Goal: Information Seeking & Learning: Learn about a topic

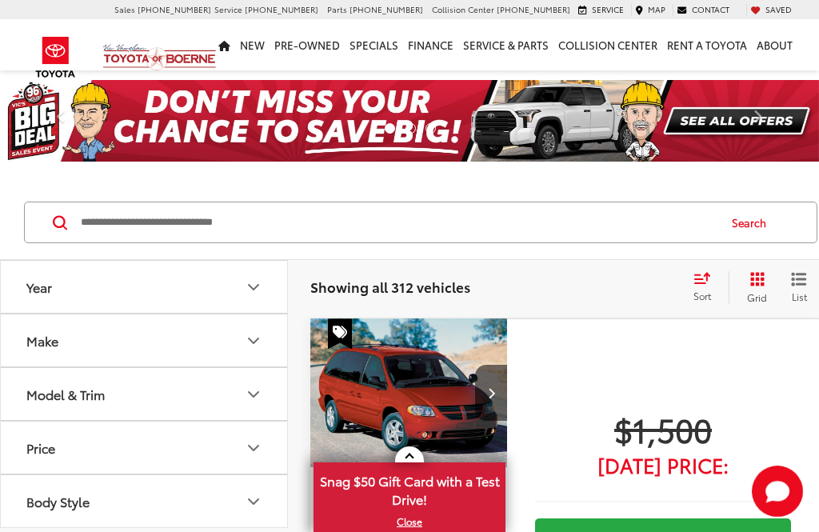
click at [260, 334] on icon "Make" at bounding box center [253, 340] width 19 height 19
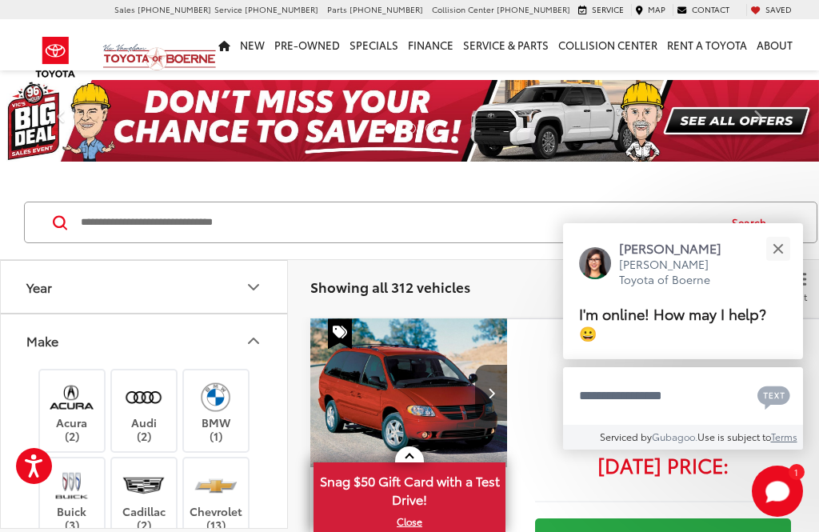
click at [785, 245] on button "Close" at bounding box center [778, 248] width 34 height 34
click at [782, 245] on button "Close" at bounding box center [778, 248] width 34 height 34
click at [779, 251] on div "Close" at bounding box center [778, 248] width 10 height 10
click at [781, 248] on div "Close" at bounding box center [778, 248] width 10 height 10
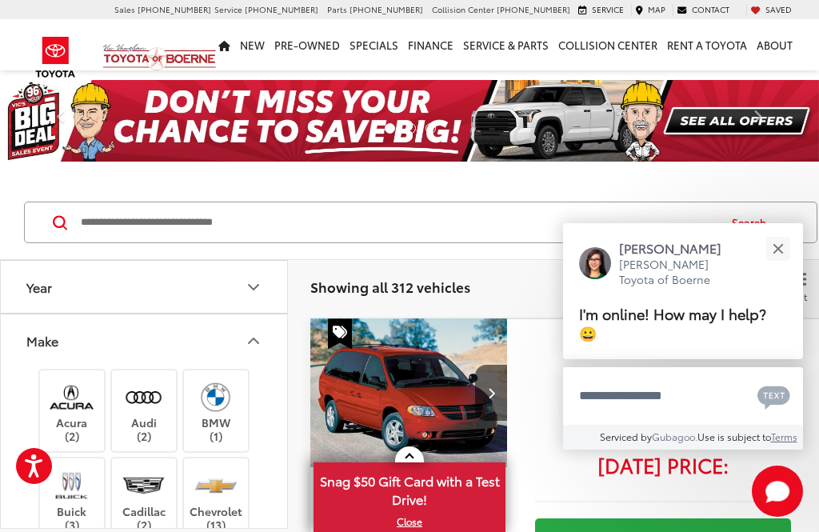
click at [783, 254] on button "Close" at bounding box center [778, 248] width 34 height 34
click at [781, 247] on div "Close" at bounding box center [778, 248] width 10 height 10
click at [783, 248] on button "Close" at bounding box center [778, 248] width 34 height 34
click at [785, 246] on button "Close" at bounding box center [778, 248] width 34 height 34
click at [783, 248] on button "Close" at bounding box center [778, 248] width 34 height 34
